Goal: Task Accomplishment & Management: Manage account settings

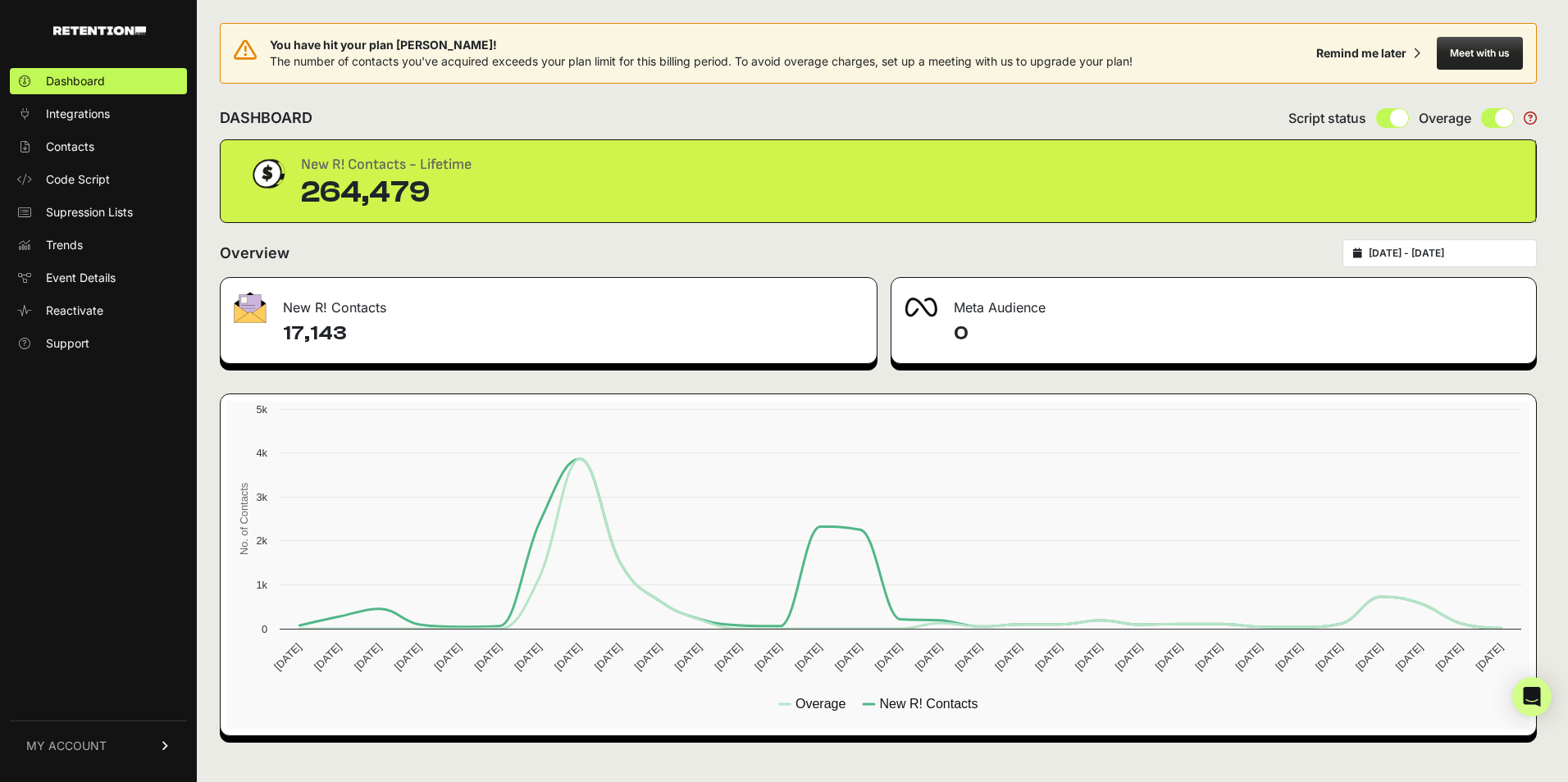
click at [121, 747] on link "MY ACCOUNT" at bounding box center [99, 745] width 177 height 50
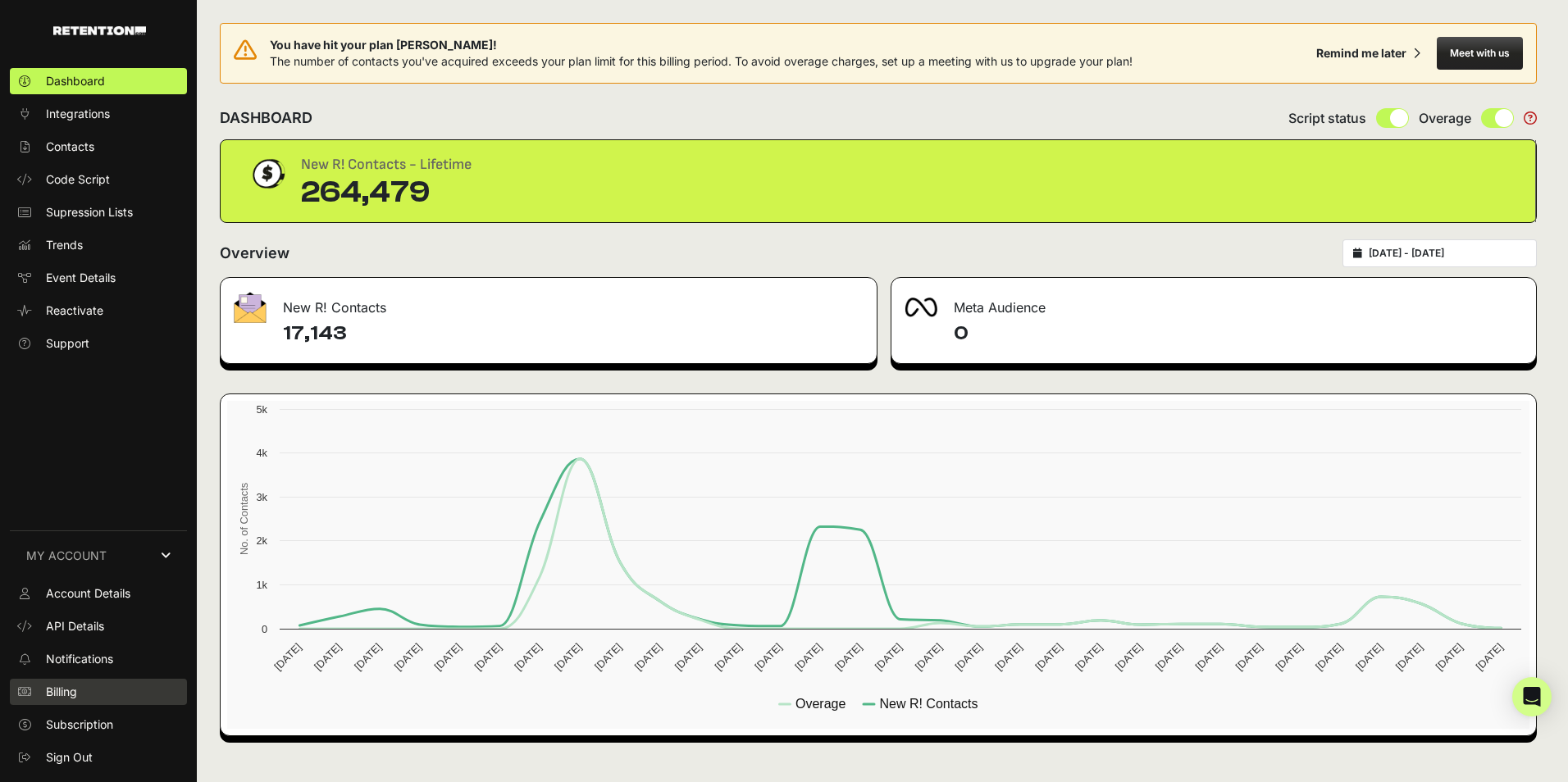
click at [71, 693] on span "Billing" at bounding box center [62, 692] width 31 height 16
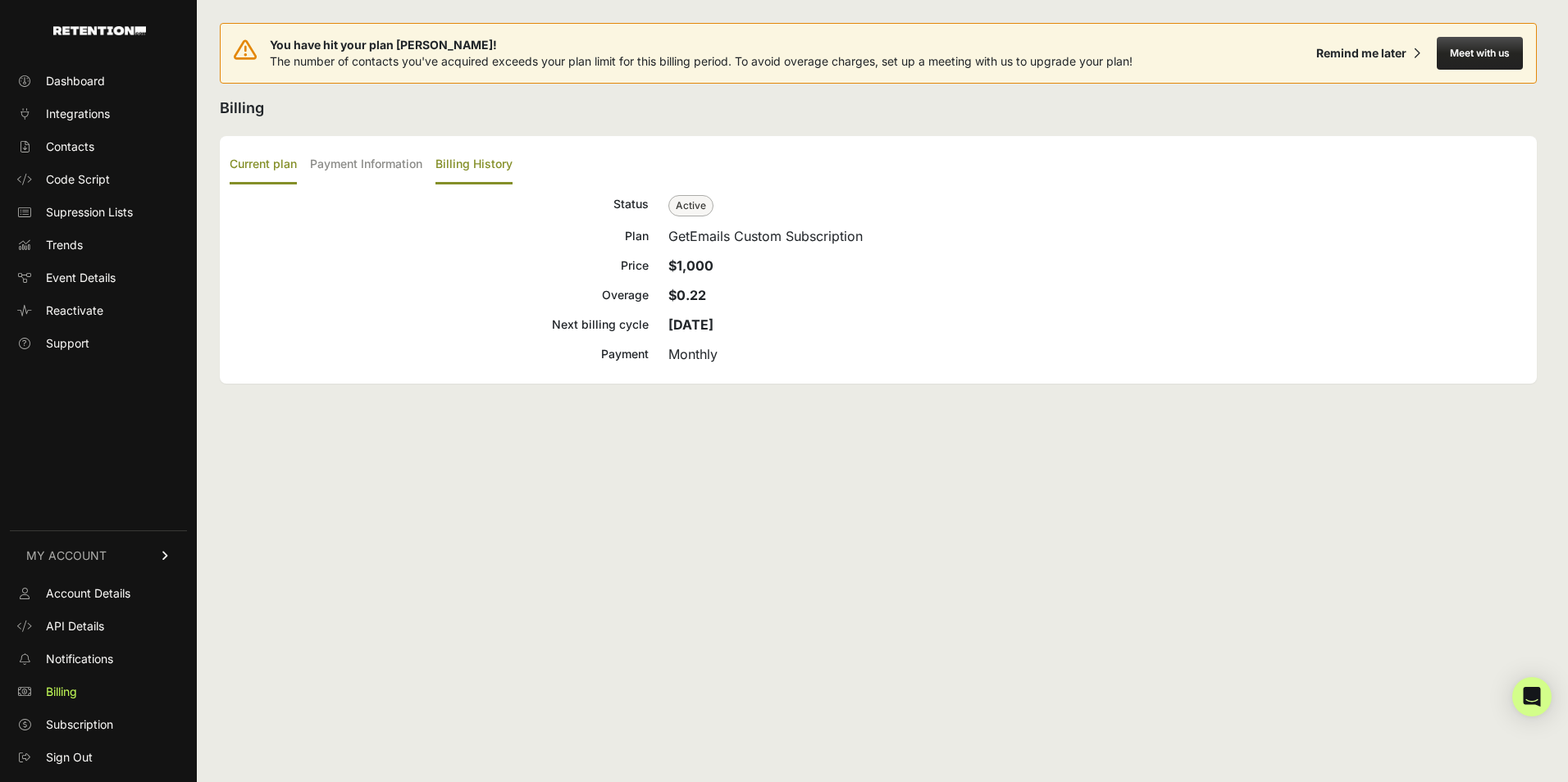
click at [456, 169] on label "Billing History" at bounding box center [475, 165] width 77 height 39
click at [0, 0] on input "Billing History" at bounding box center [0, 0] width 0 height 0
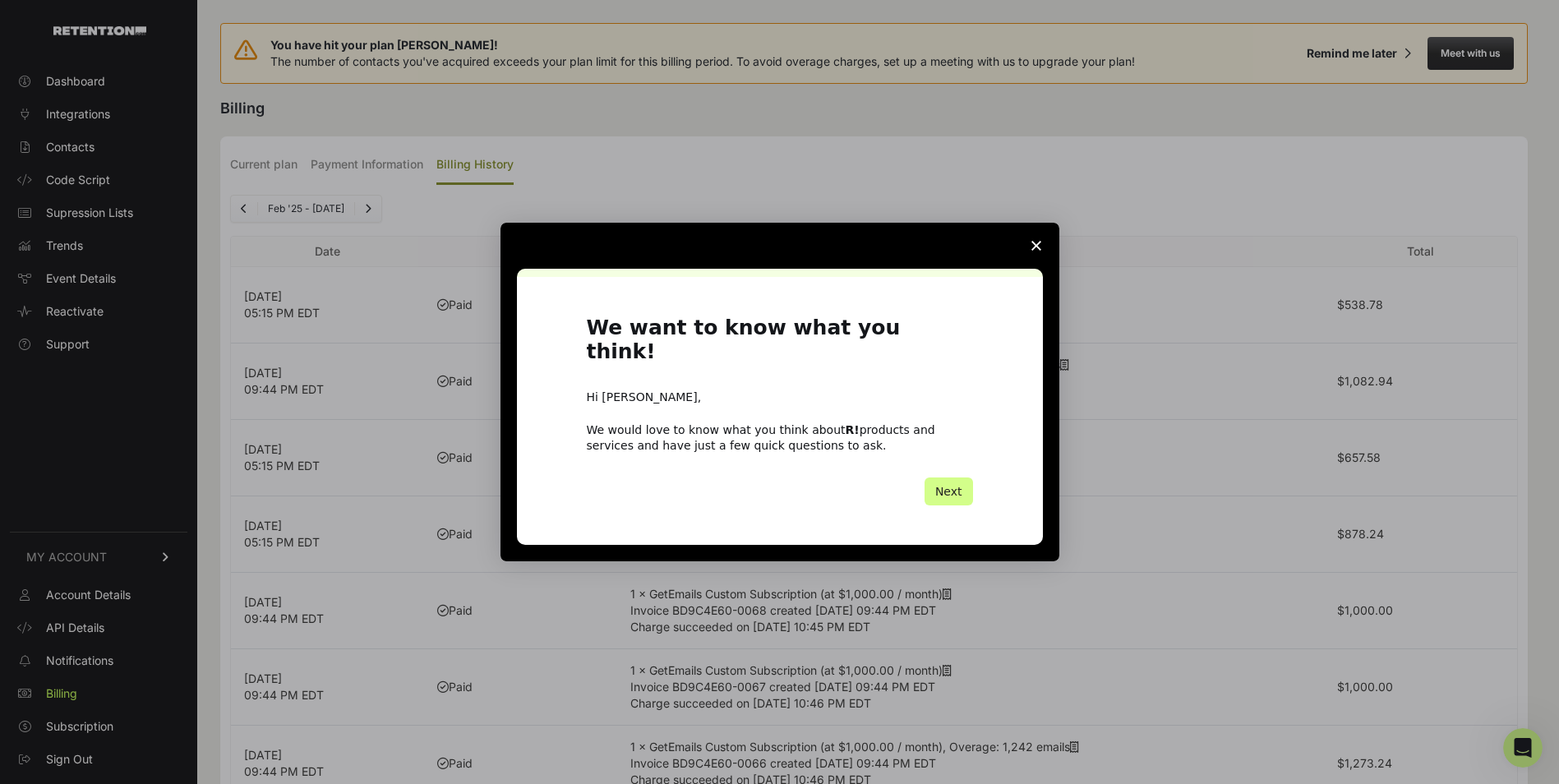
click at [1032, 251] on icon "Close survey" at bounding box center [1037, 246] width 10 height 10
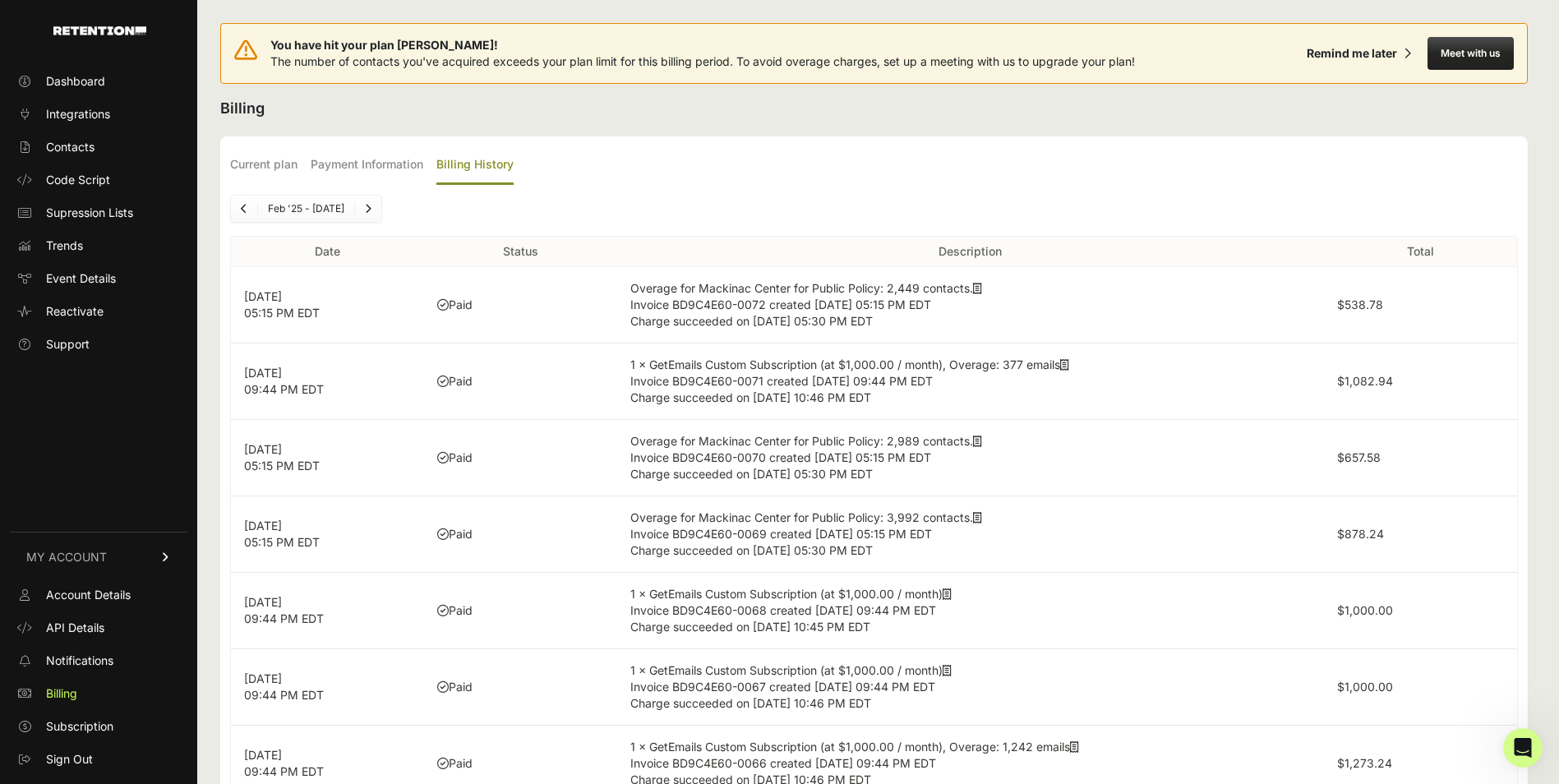
click at [982, 443] on icon at bounding box center [977, 442] width 9 height 12
click at [1069, 363] on icon at bounding box center [1065, 365] width 9 height 12
click at [982, 288] on icon at bounding box center [977, 289] width 9 height 12
